Goal: Find specific page/section: Find specific page/section

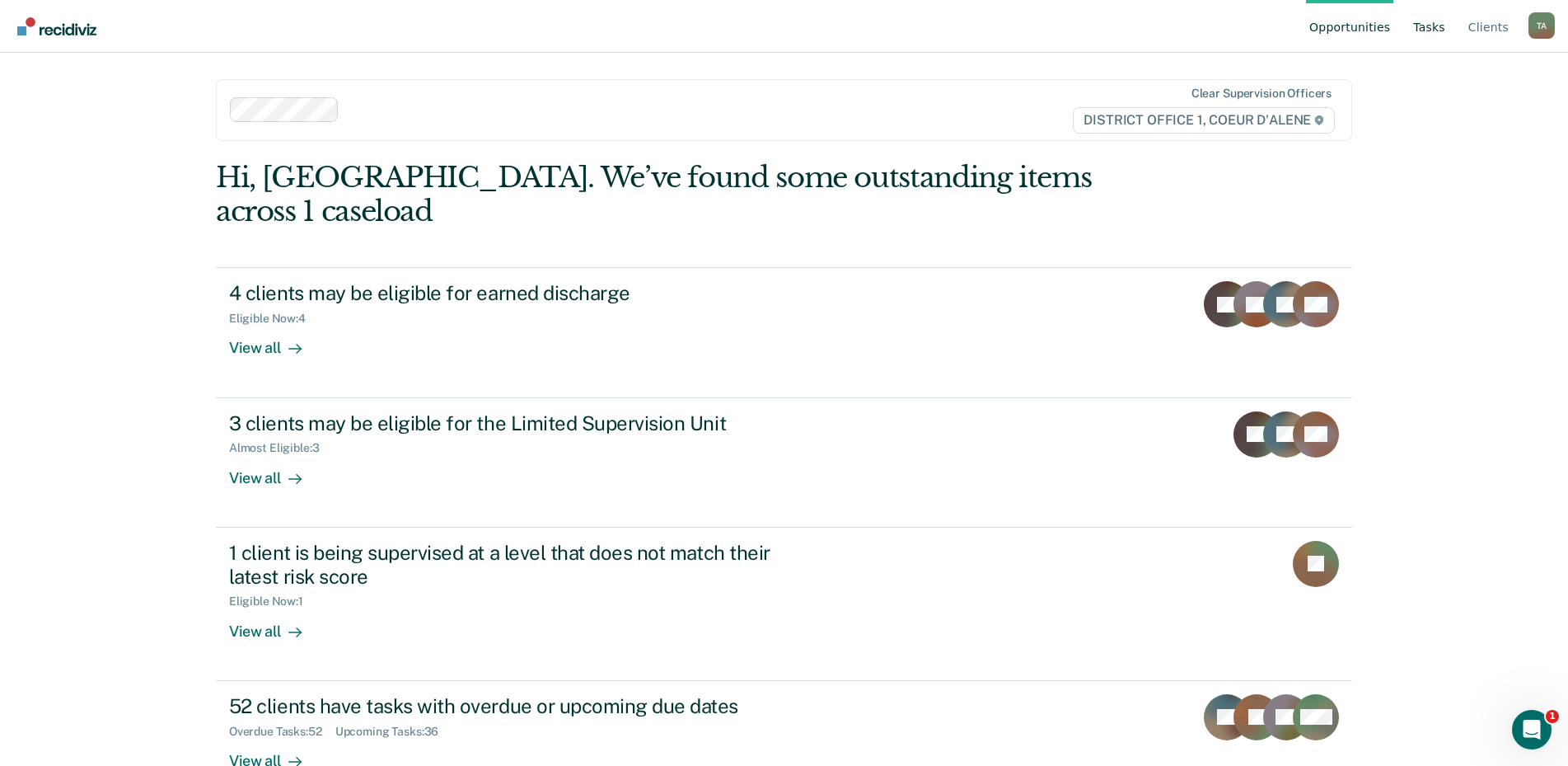
click at [1438, 25] on link "Tasks" at bounding box center [1429, 26] width 39 height 53
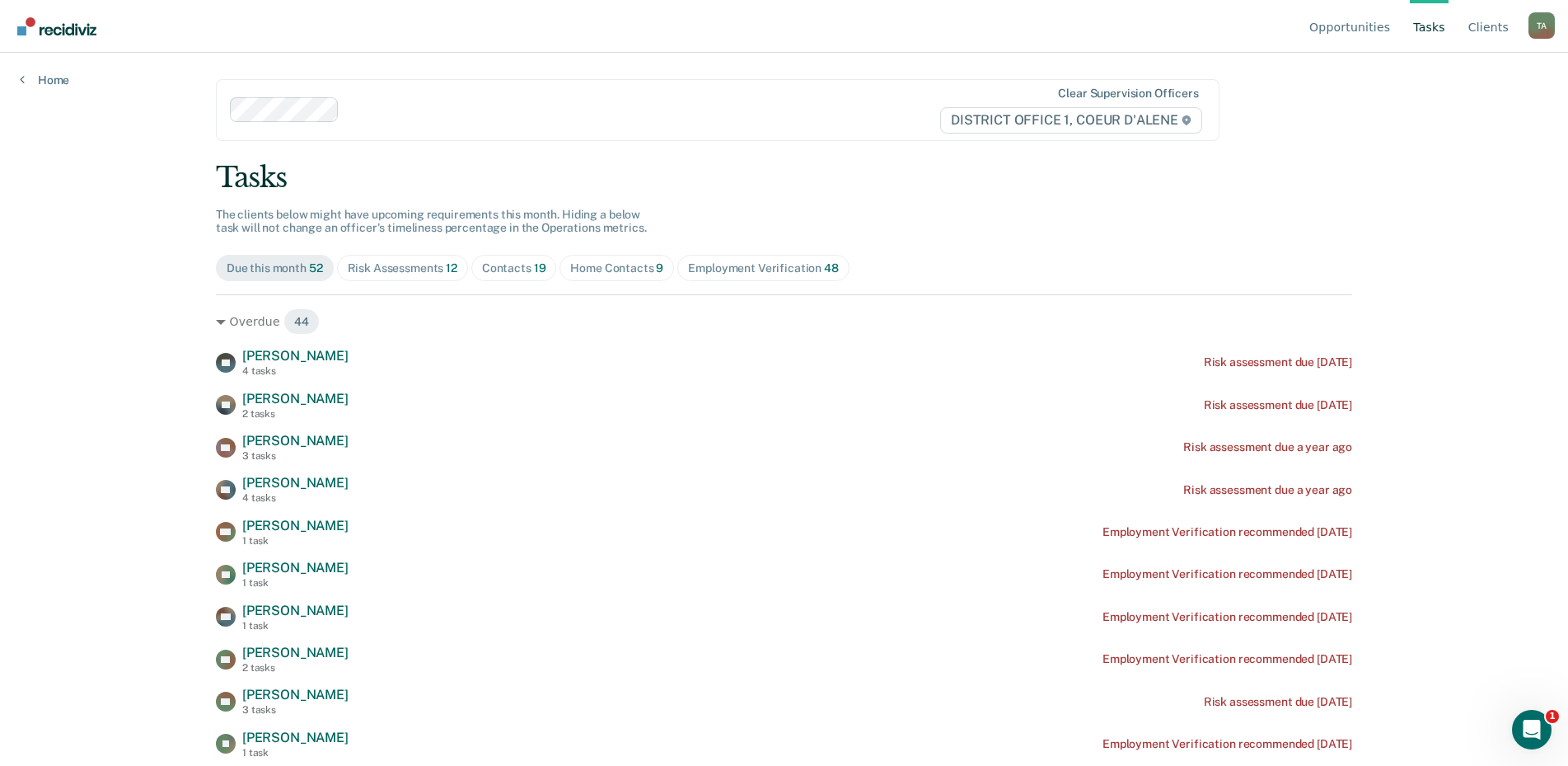
scroll to position [82, 0]
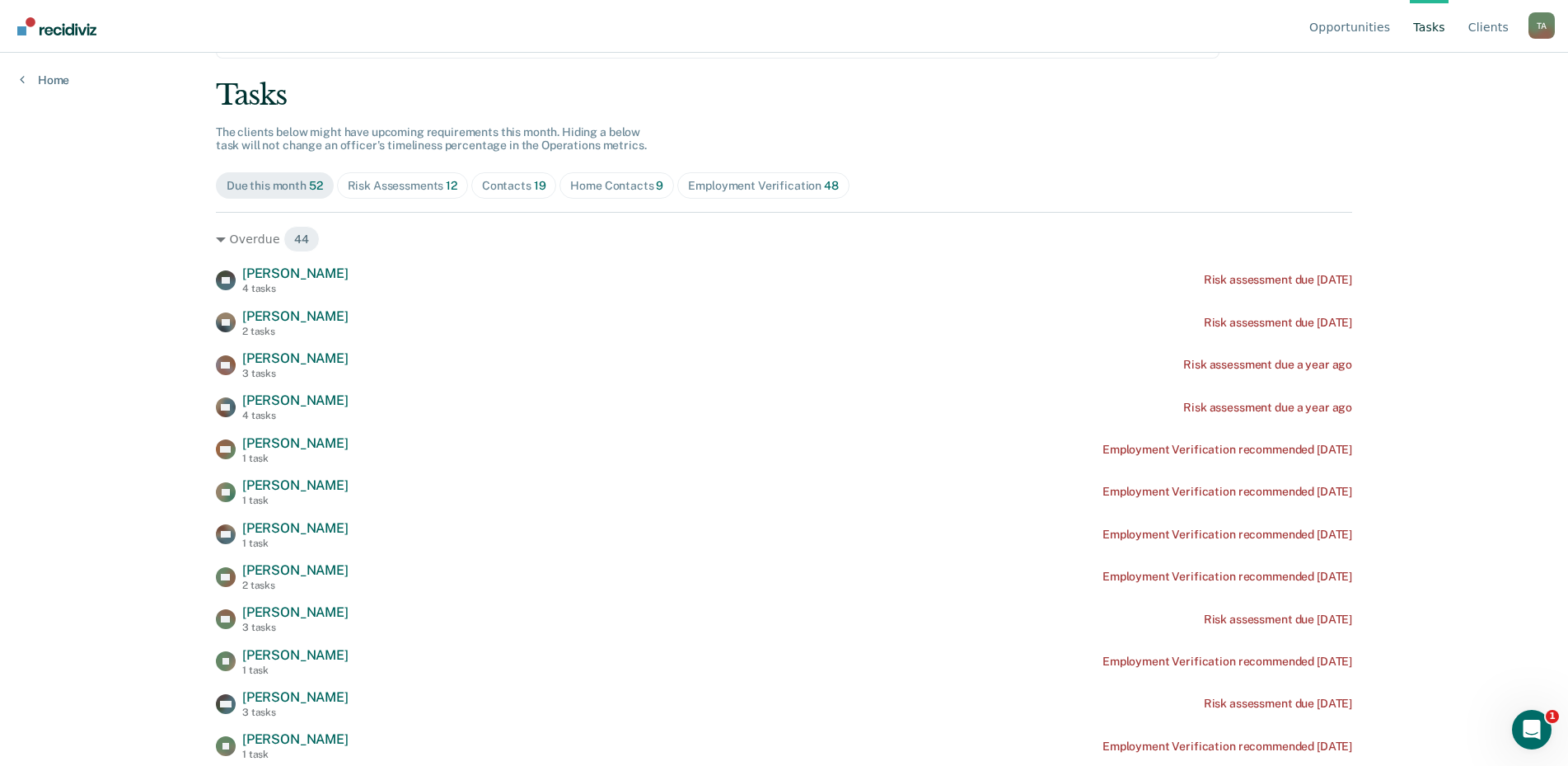
click at [455, 188] on span "Risk Assessments 12" at bounding box center [402, 185] width 131 height 26
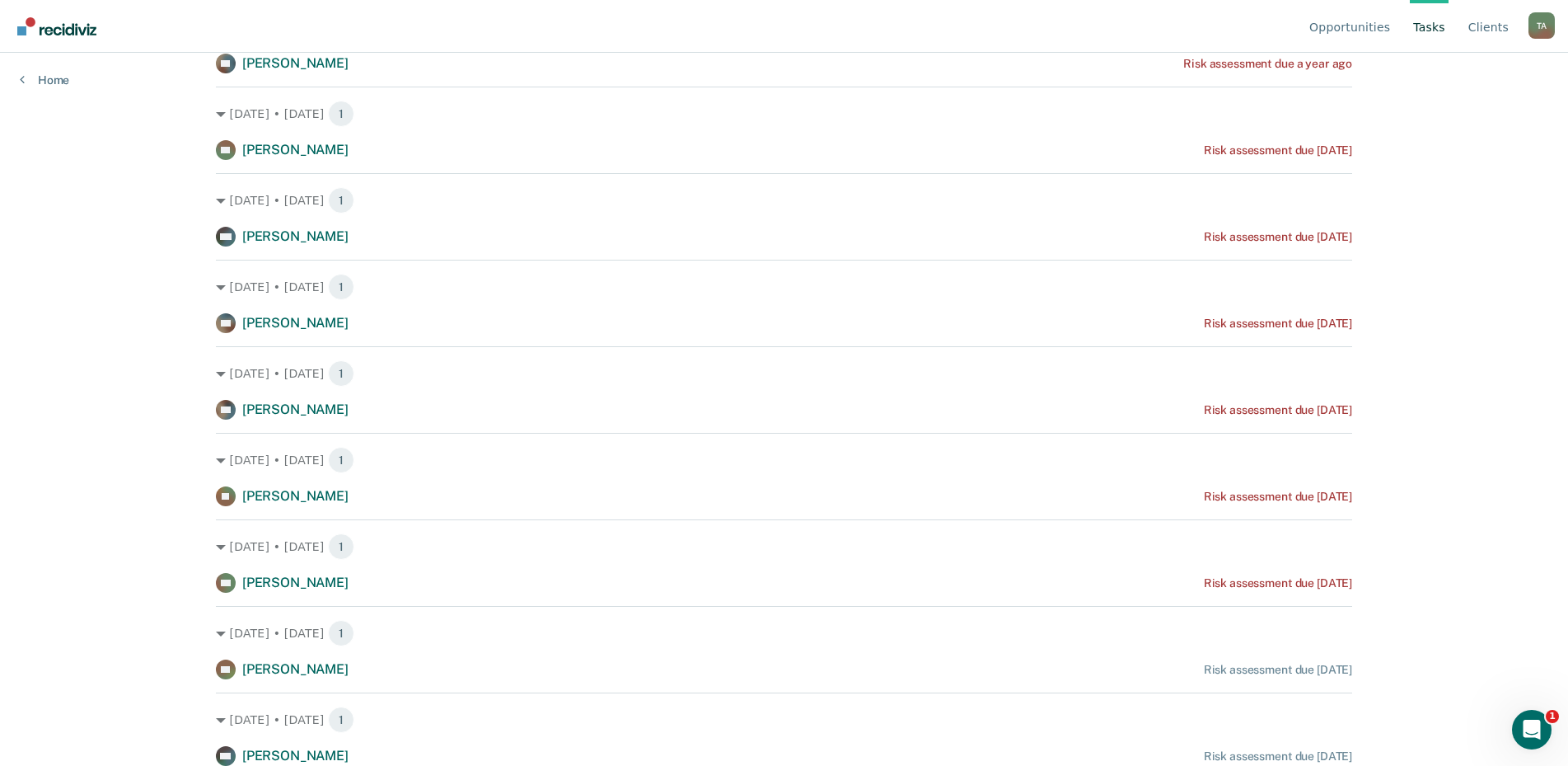
scroll to position [0, 0]
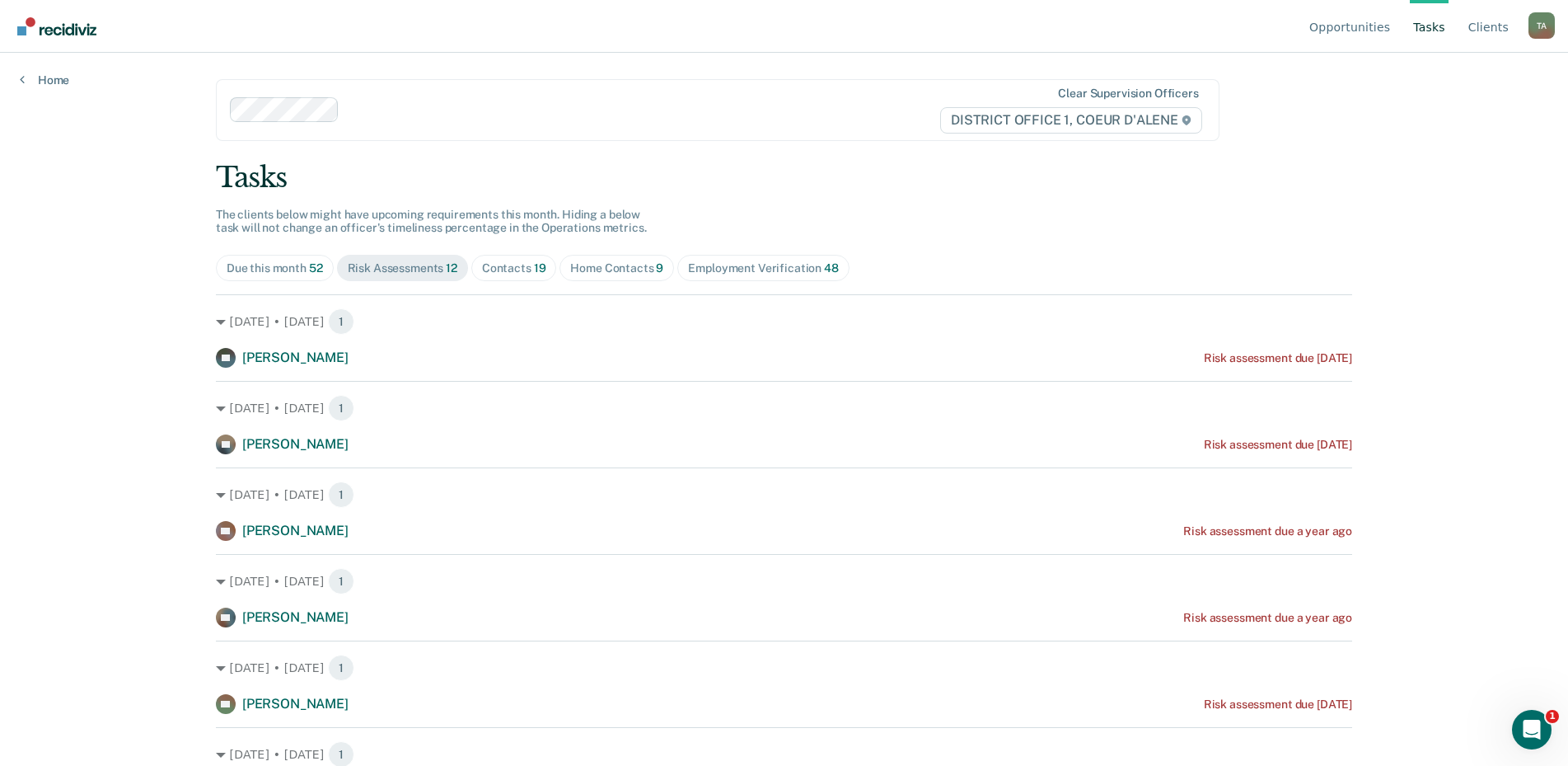
click at [503, 251] on div "Tasks The clients below might have upcoming requirements this month. Hiding a b…" at bounding box center [784, 740] width 1137 height 1159
click at [506, 259] on span "Contacts 19" at bounding box center [514, 268] width 86 height 26
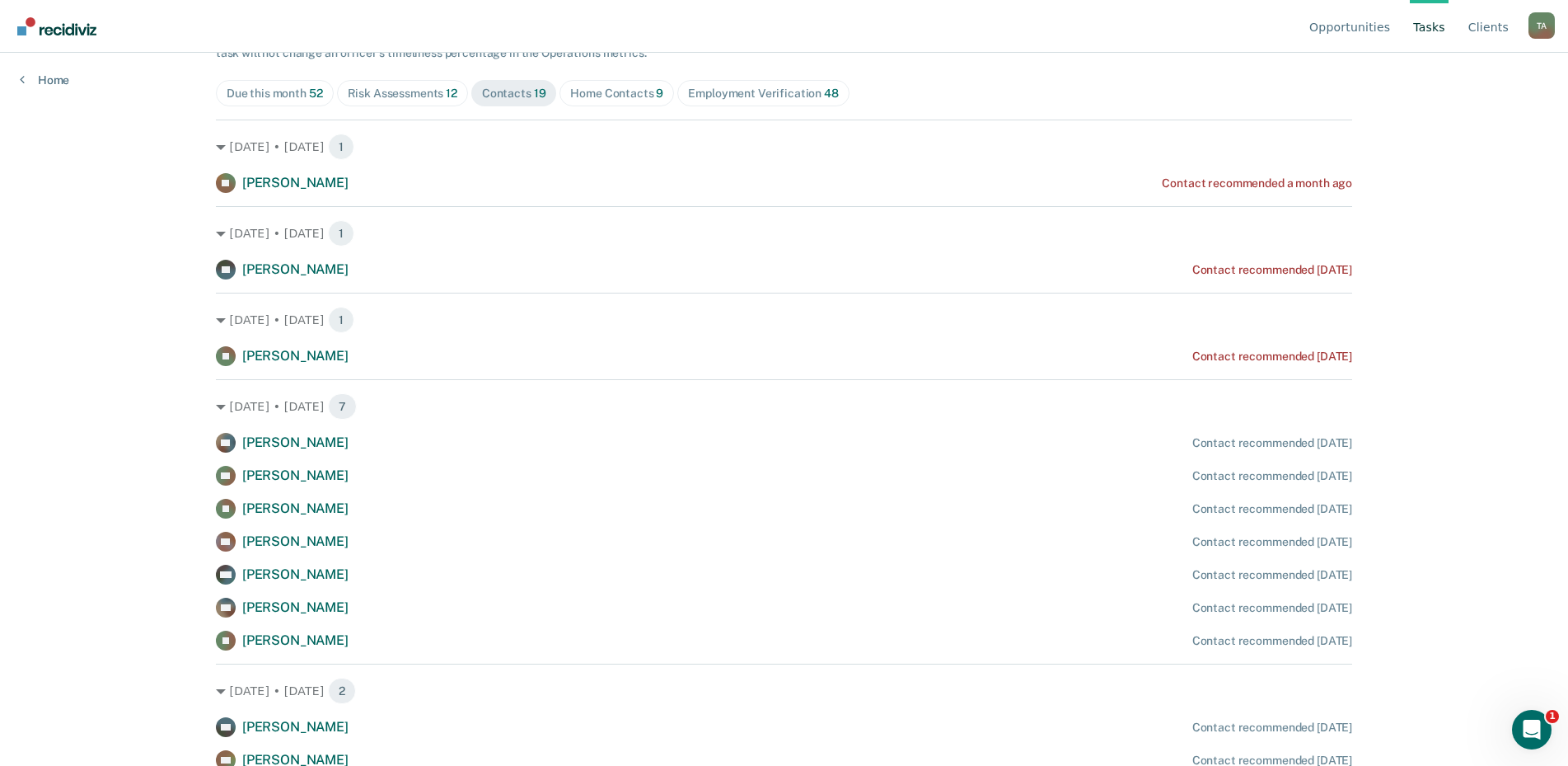
scroll to position [72, 0]
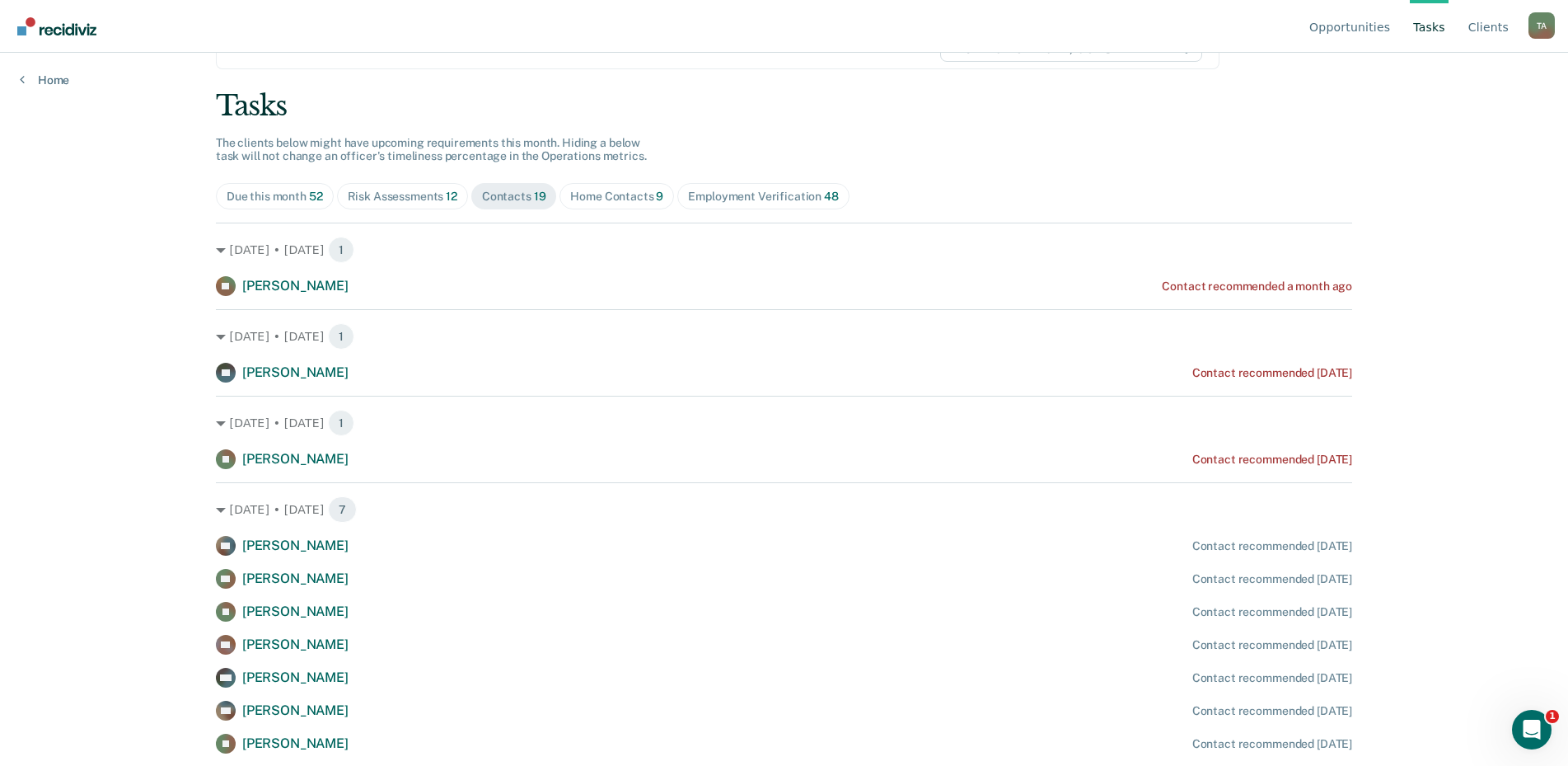
click at [576, 201] on div "Home Contacts 9" at bounding box center [617, 197] width 93 height 14
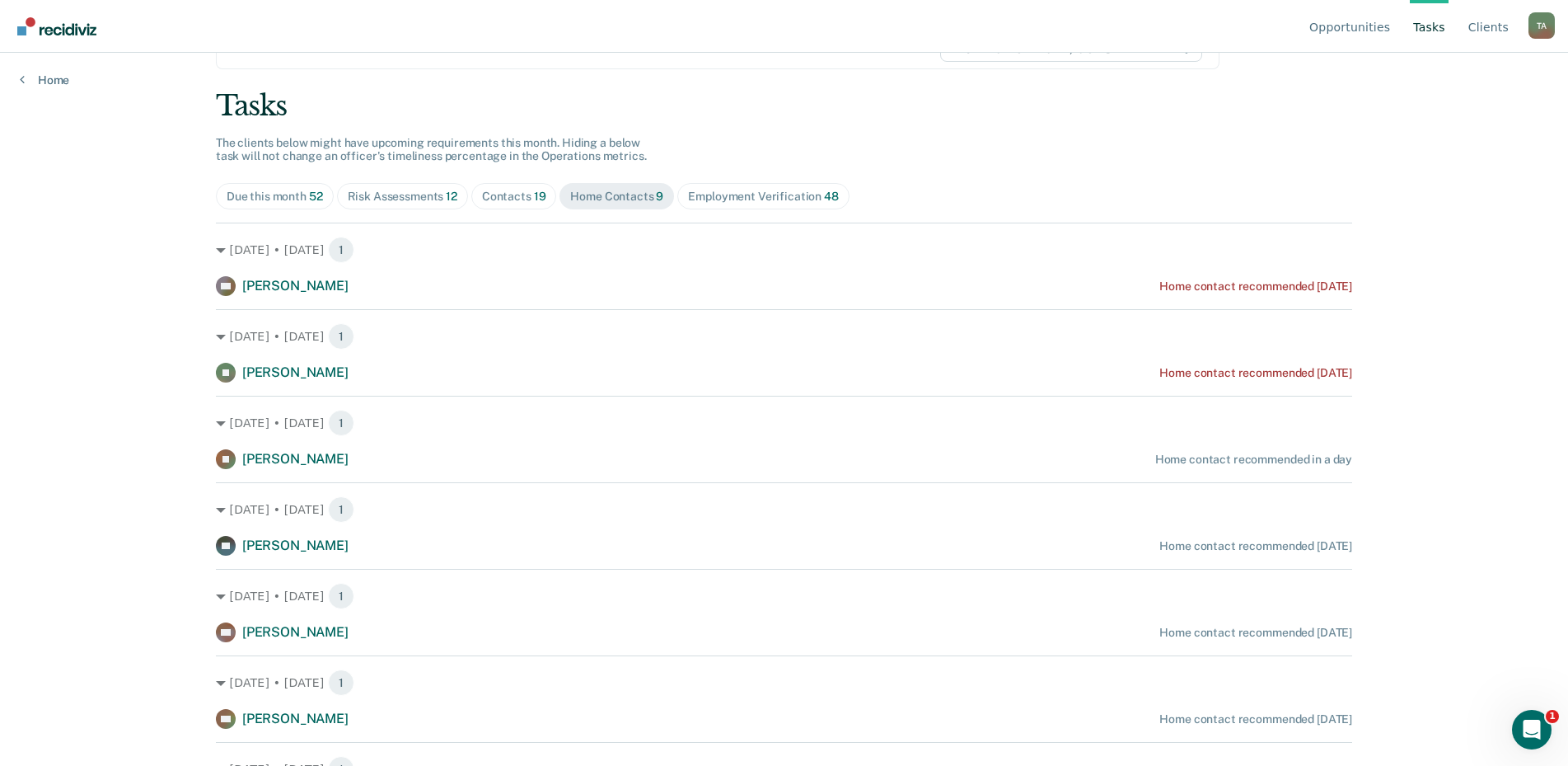
click at [373, 190] on div "Risk Assessments 12" at bounding box center [403, 197] width 110 height 14
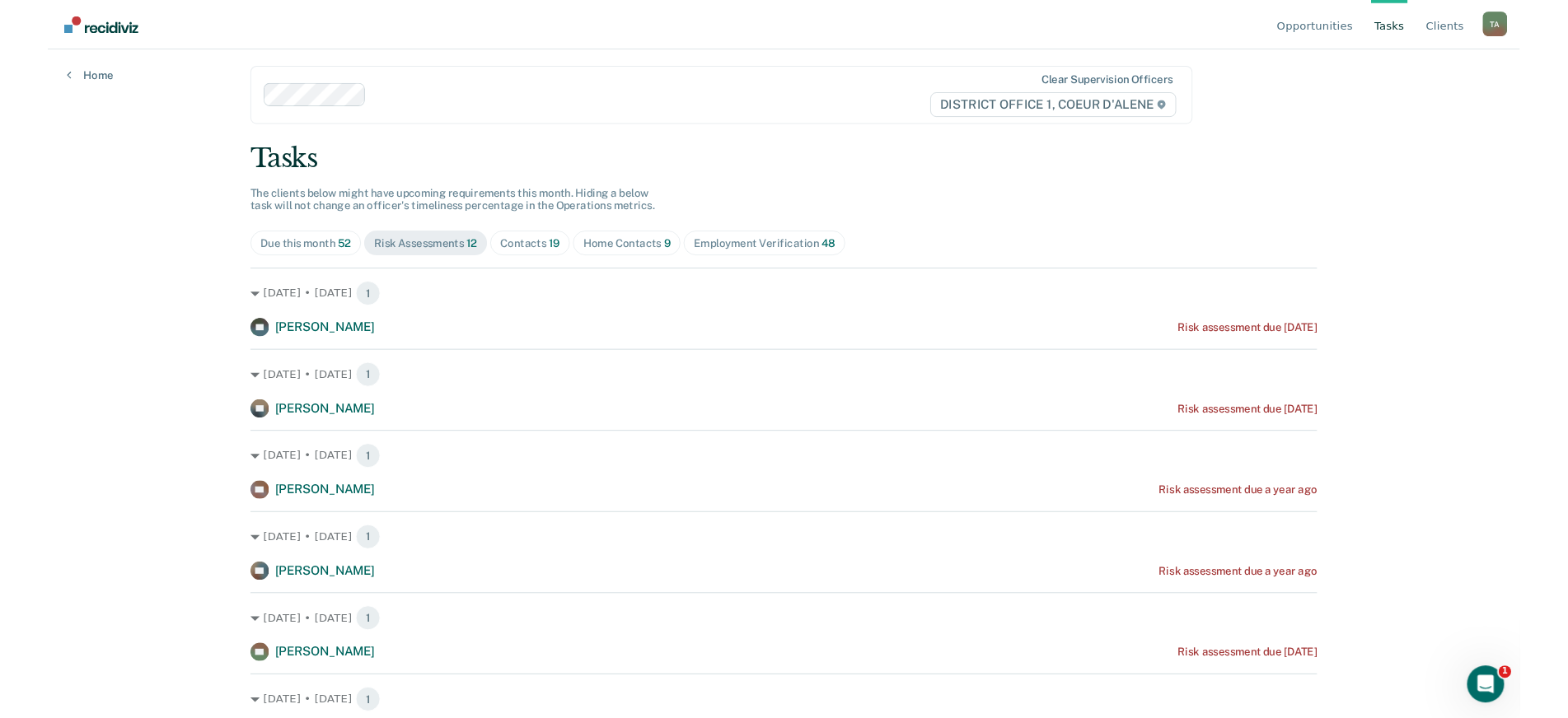
scroll to position [0, 0]
